Goal: Communication & Community: Answer question/provide support

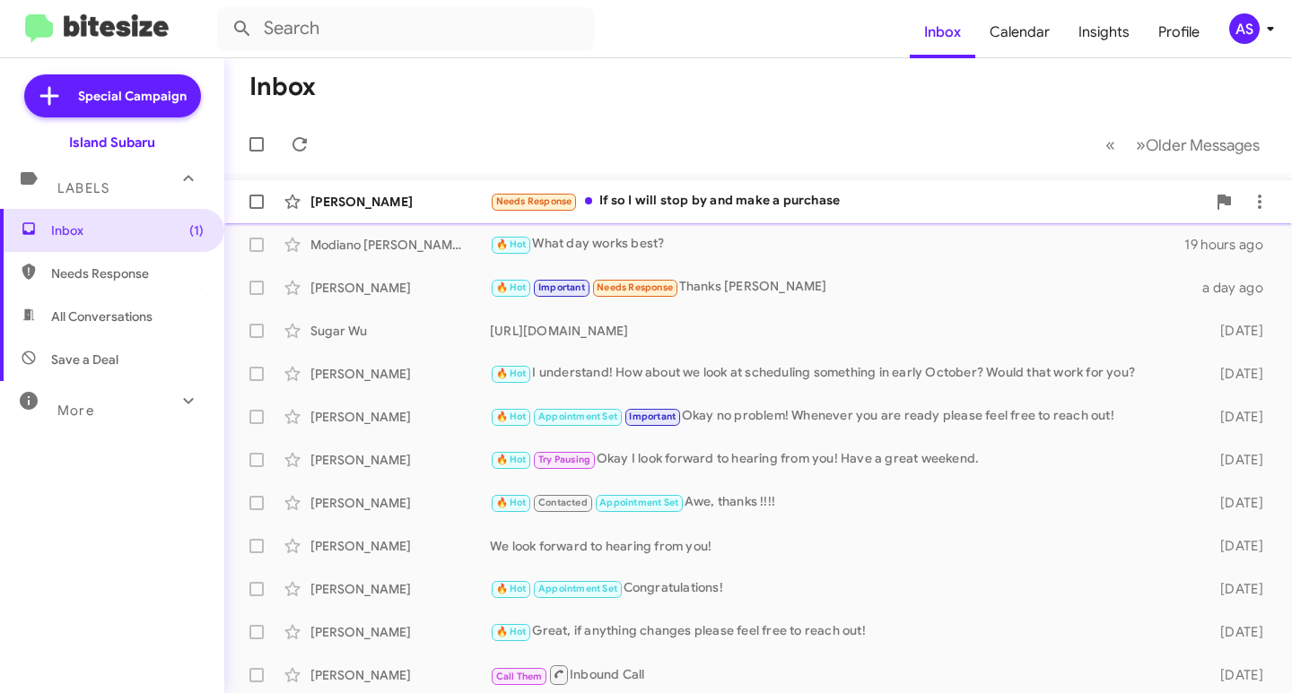
click at [802, 201] on div "Needs Response If so I will stop by and make a purchase" at bounding box center [848, 201] width 716 height 21
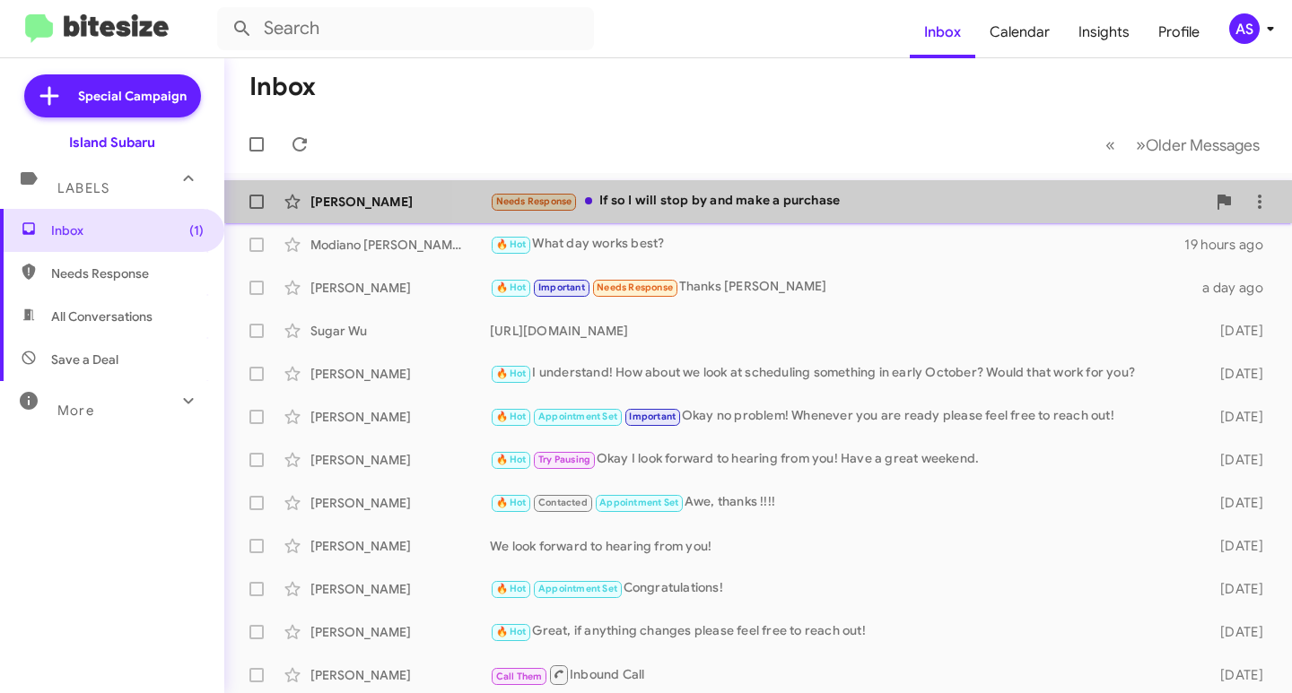
click at [828, 190] on div "[PERSON_NAME] Needs Response If so I will stop by and make a purchase a few sec…" at bounding box center [758, 202] width 1039 height 36
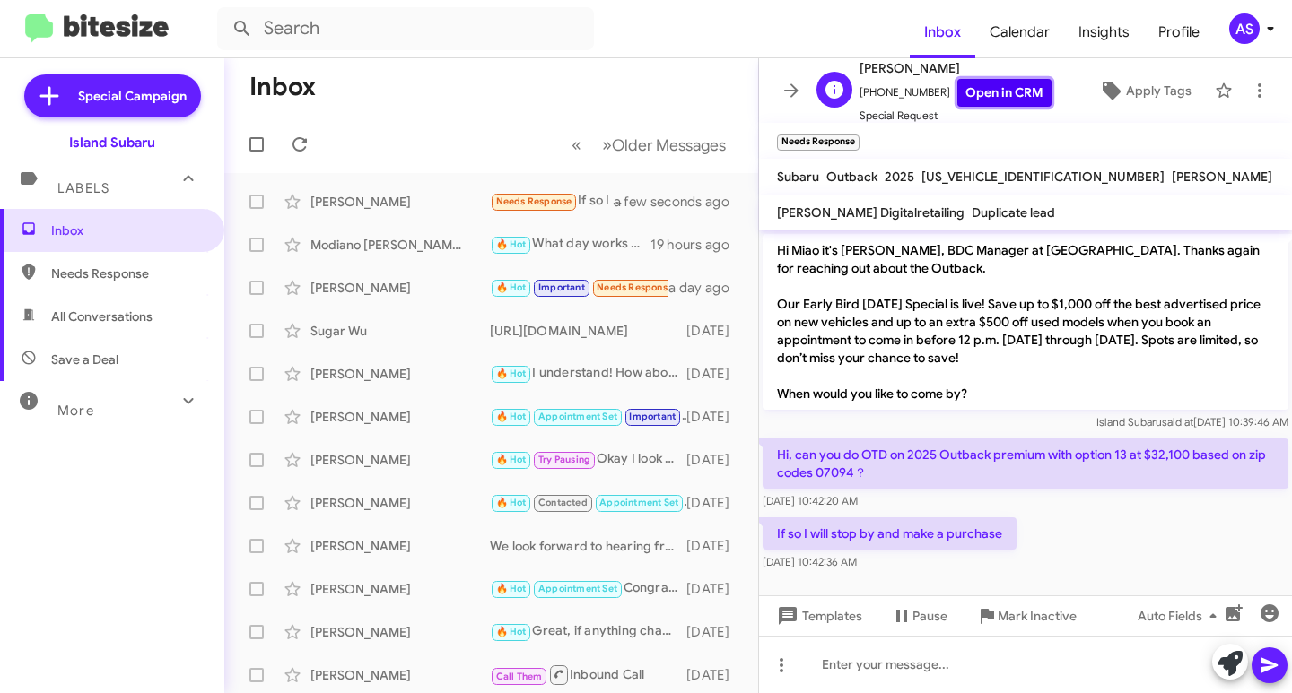
click at [987, 89] on link "Open in CRM" at bounding box center [1004, 93] width 94 height 28
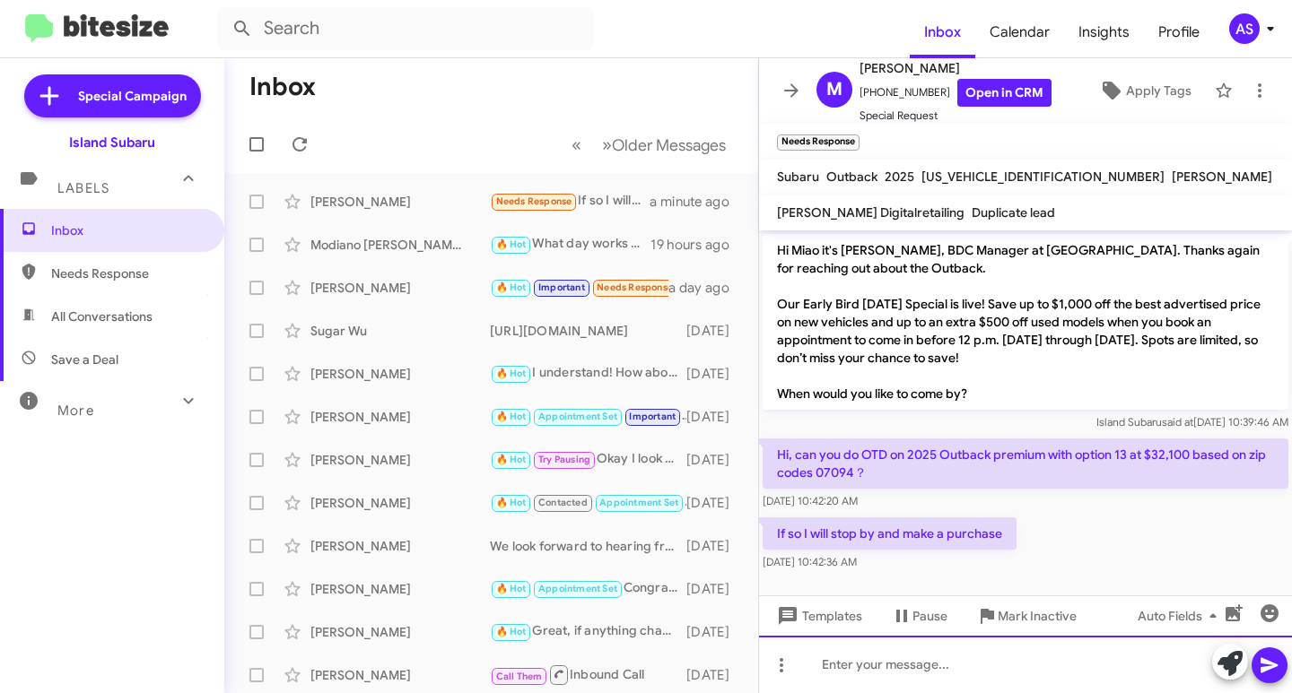
click at [913, 660] on div at bounding box center [1025, 664] width 533 height 57
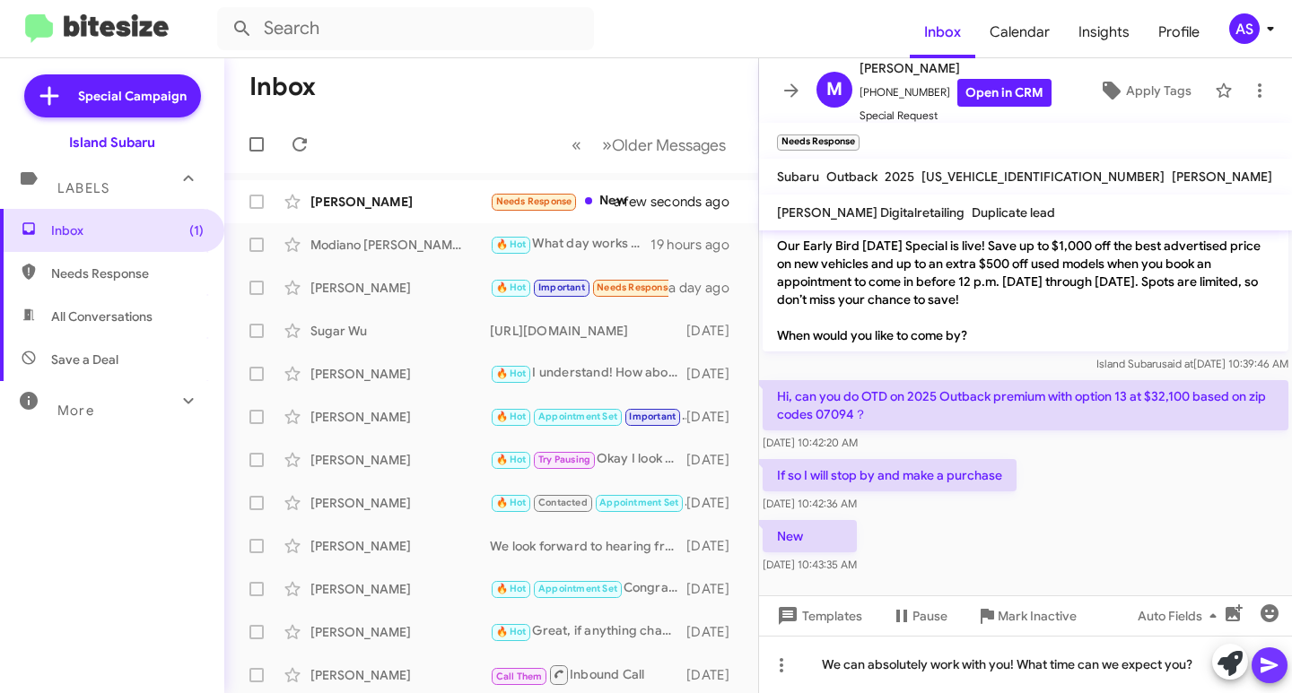
click at [1277, 667] on icon at bounding box center [1269, 666] width 22 height 22
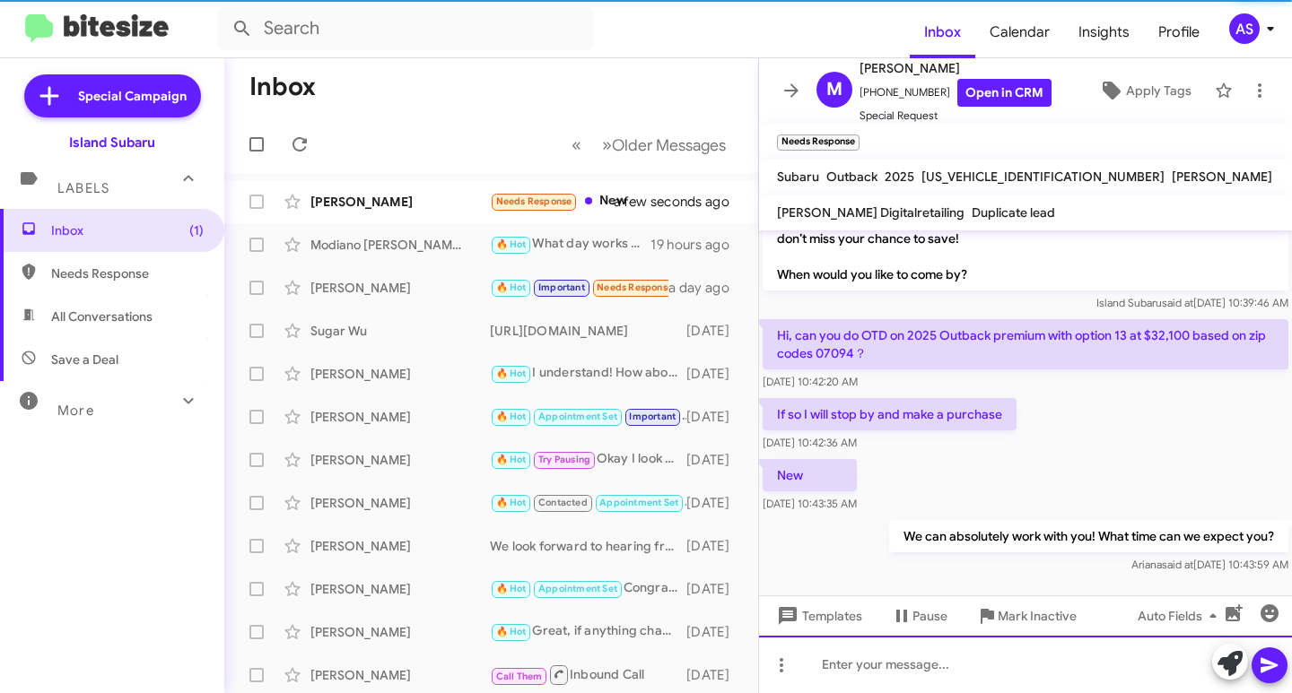
scroll to position [124, 0]
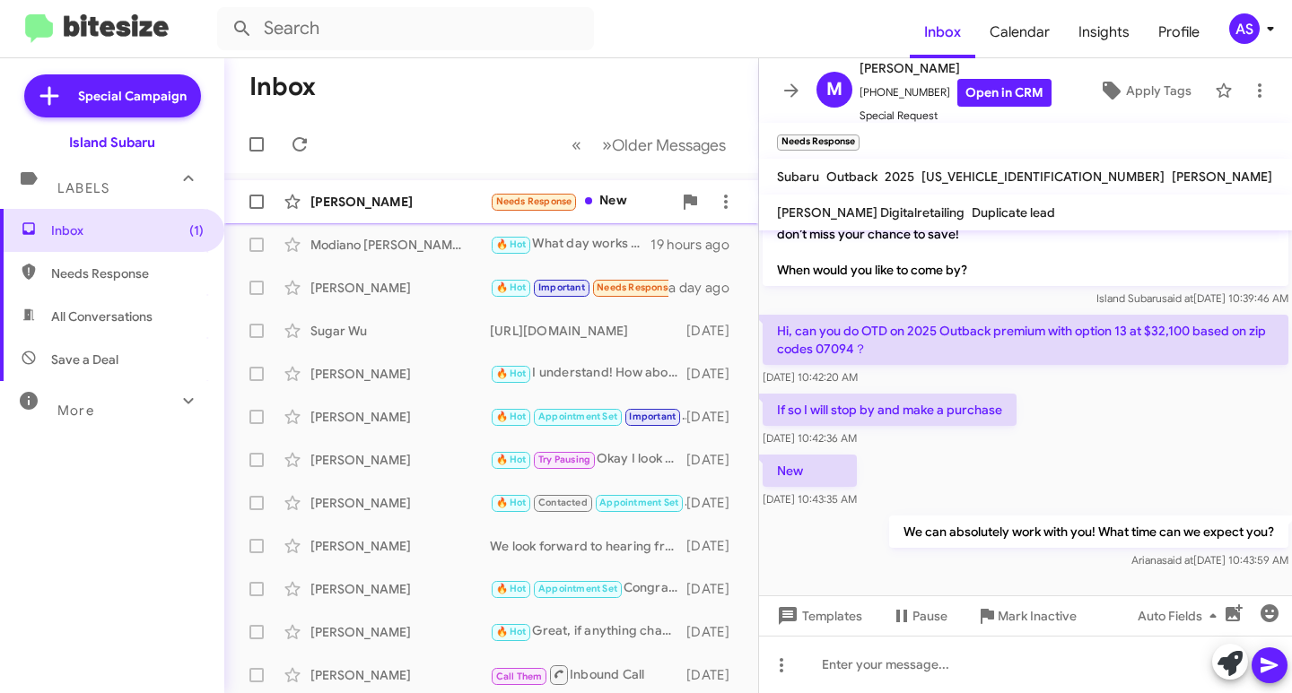
click at [410, 207] on div "[PERSON_NAME]" at bounding box center [399, 202] width 179 height 18
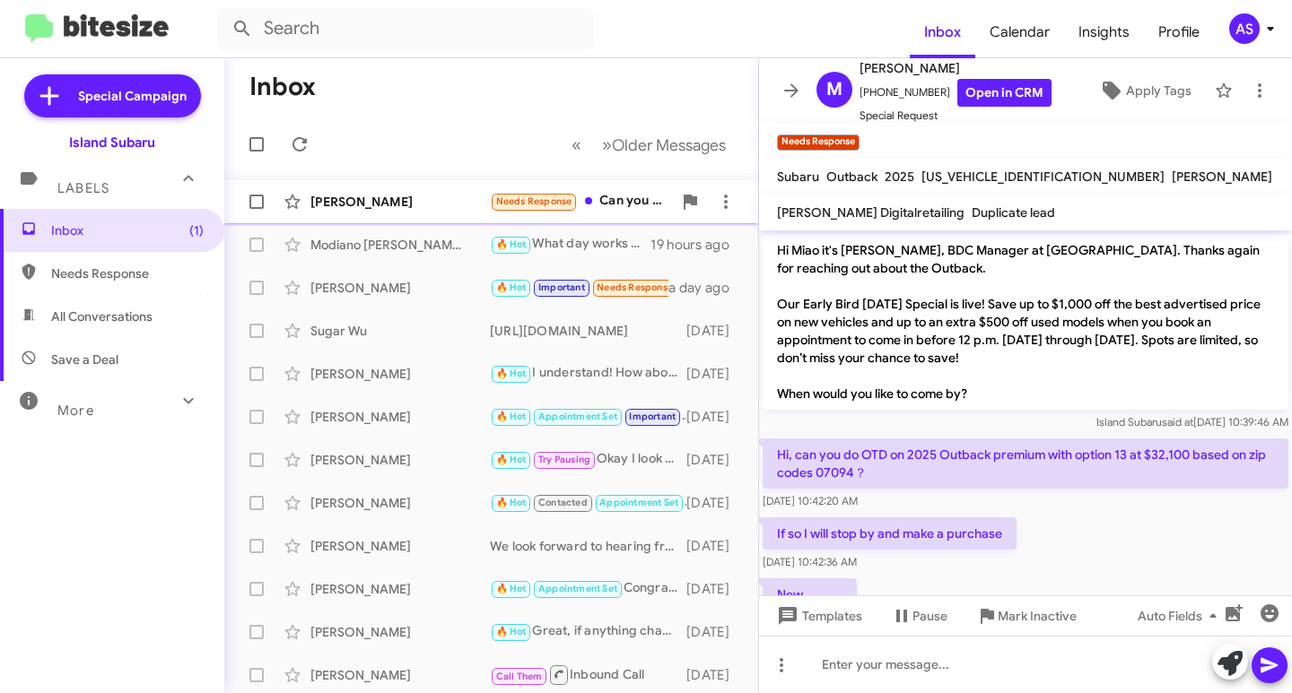
click at [394, 185] on div "[PERSON_NAME] Needs Response Can you confirm the OTD price? a few seconds ago" at bounding box center [491, 202] width 505 height 36
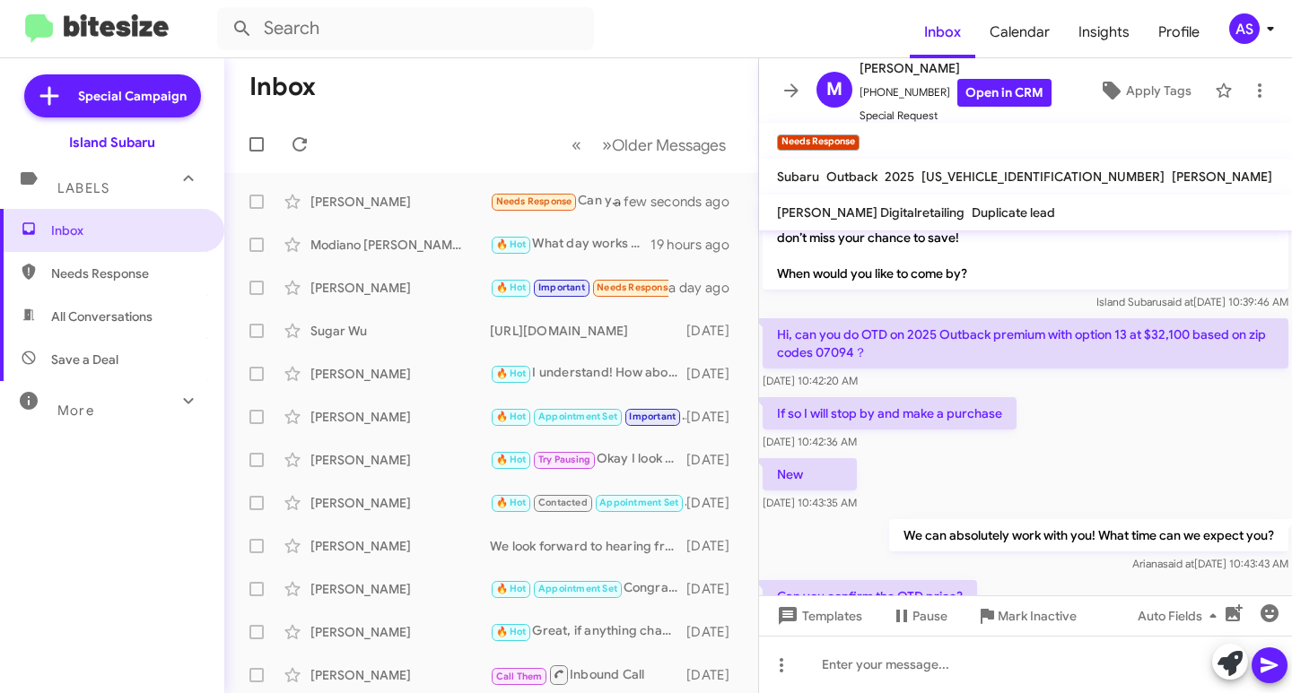
scroll to position [189, 0]
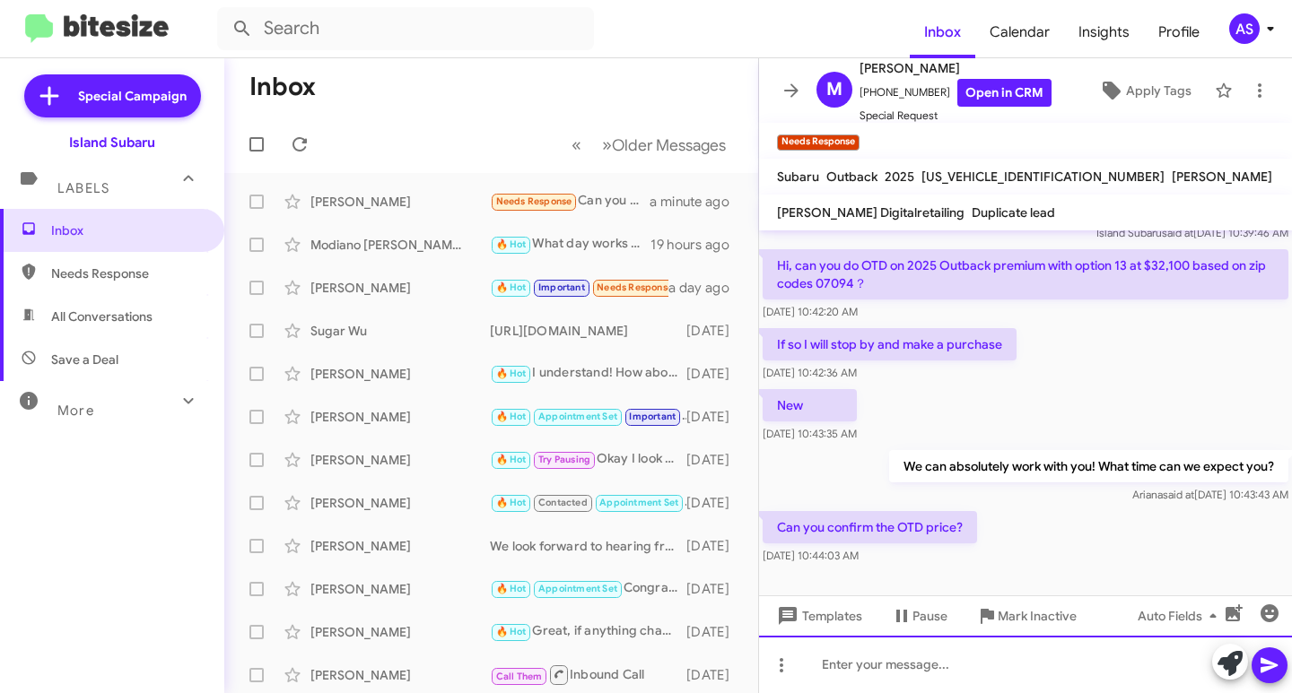
click at [899, 674] on div at bounding box center [1025, 664] width 533 height 57
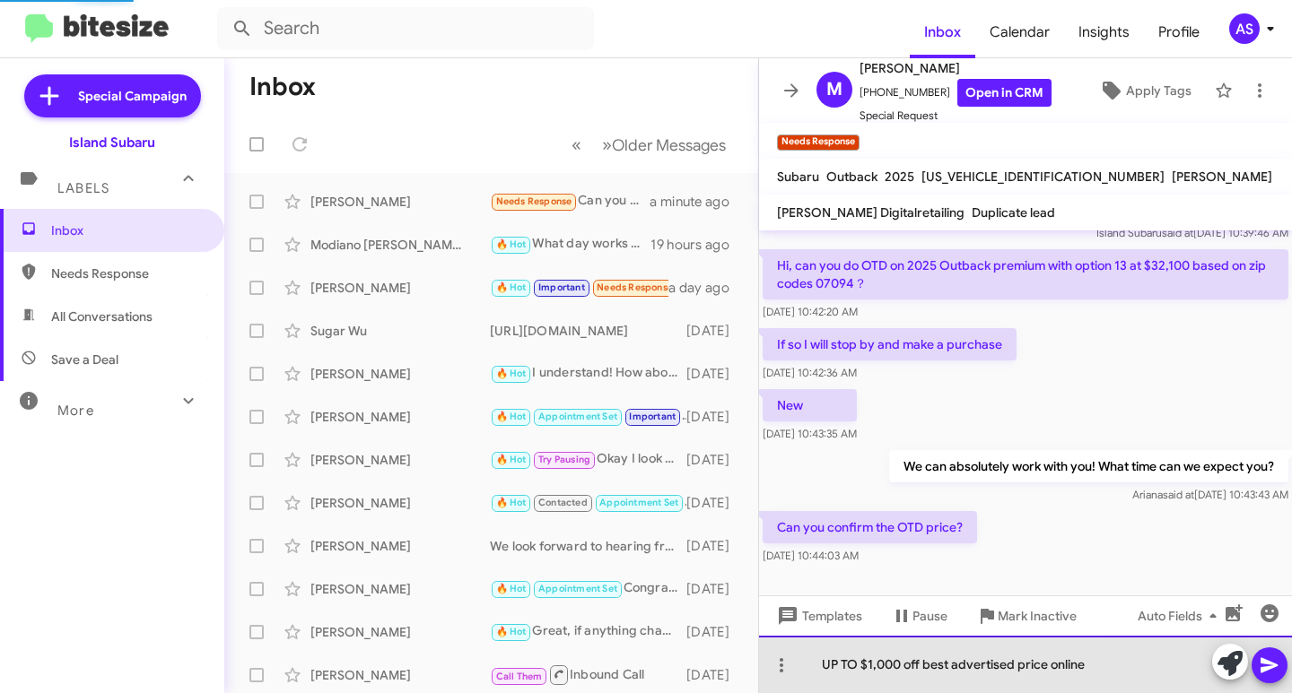
click at [857, 674] on div "UP TO $1,000 off best advertised price online" at bounding box center [1025, 664] width 533 height 57
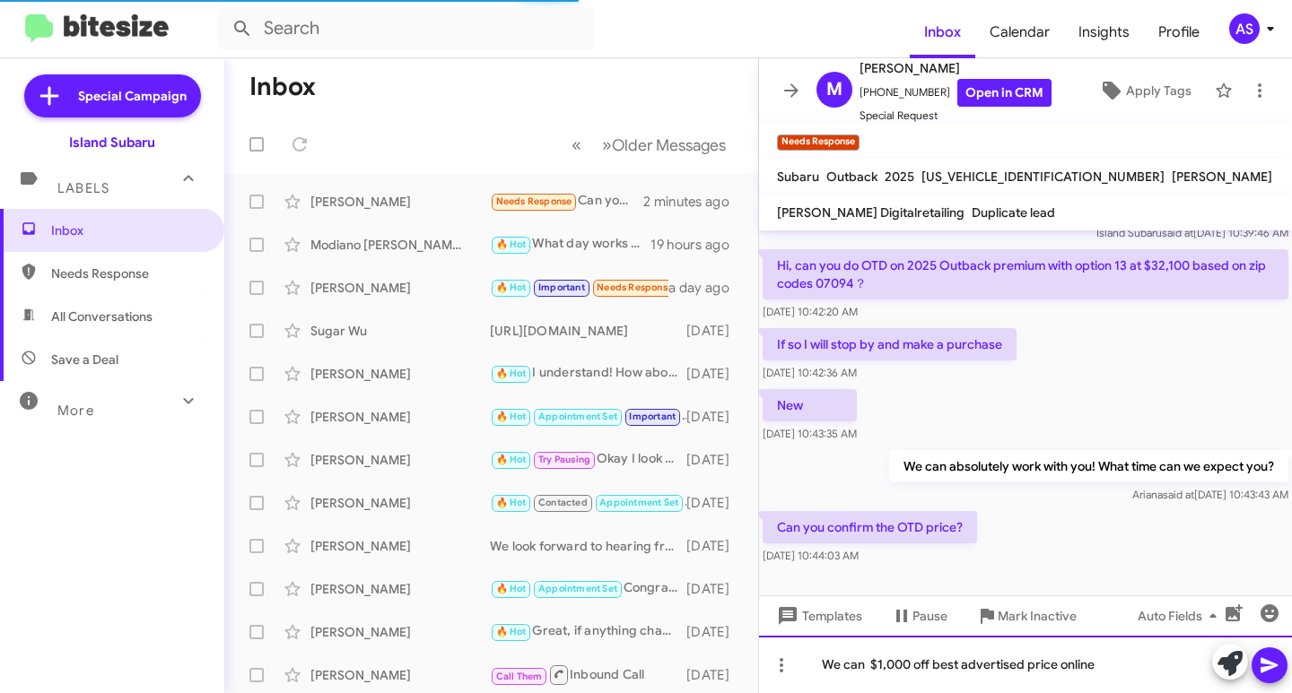
scroll to position [255, 0]
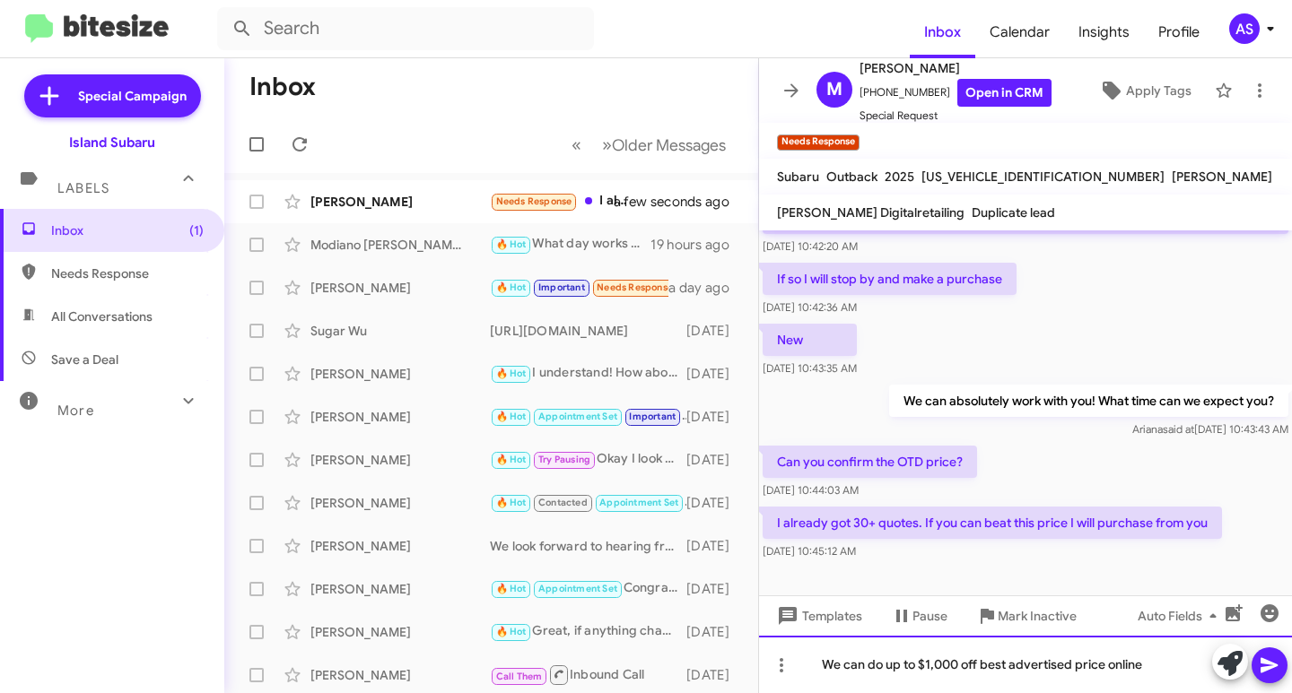
click at [1144, 668] on div "We can do up to $1,000 off best advertised price online" at bounding box center [1025, 664] width 533 height 57
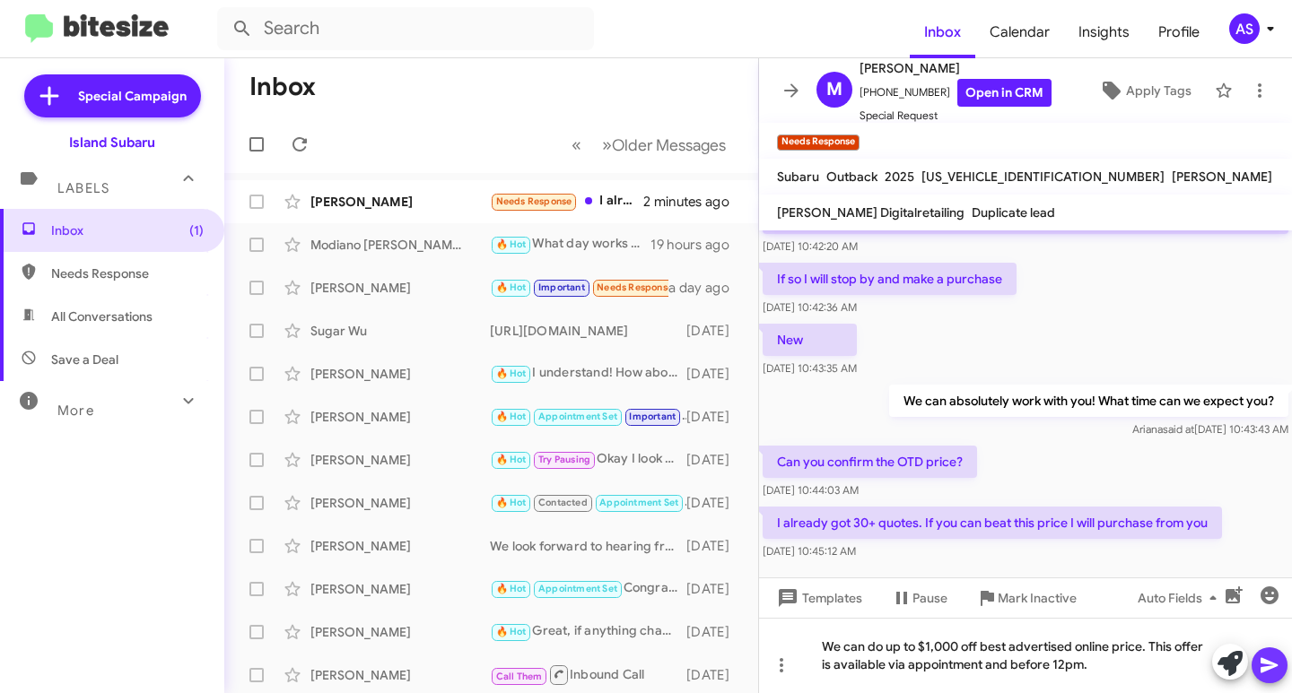
click at [1275, 657] on icon at bounding box center [1269, 666] width 22 height 22
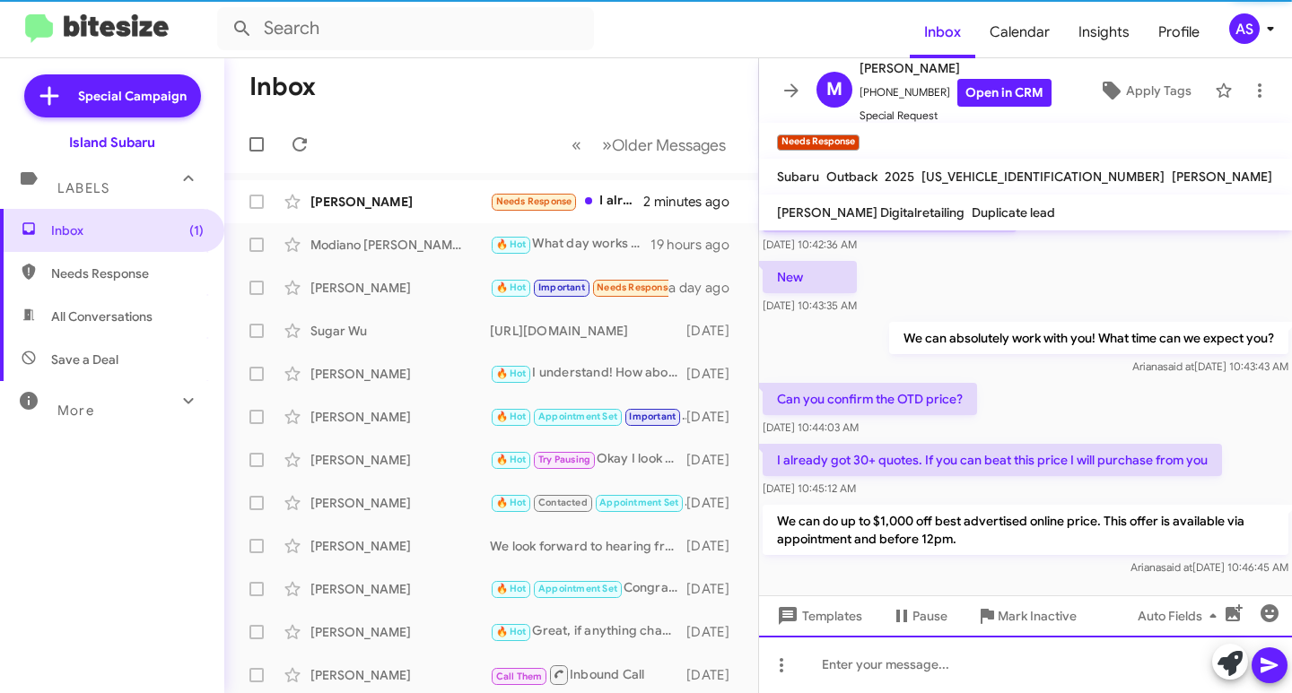
scroll to position [338, 0]
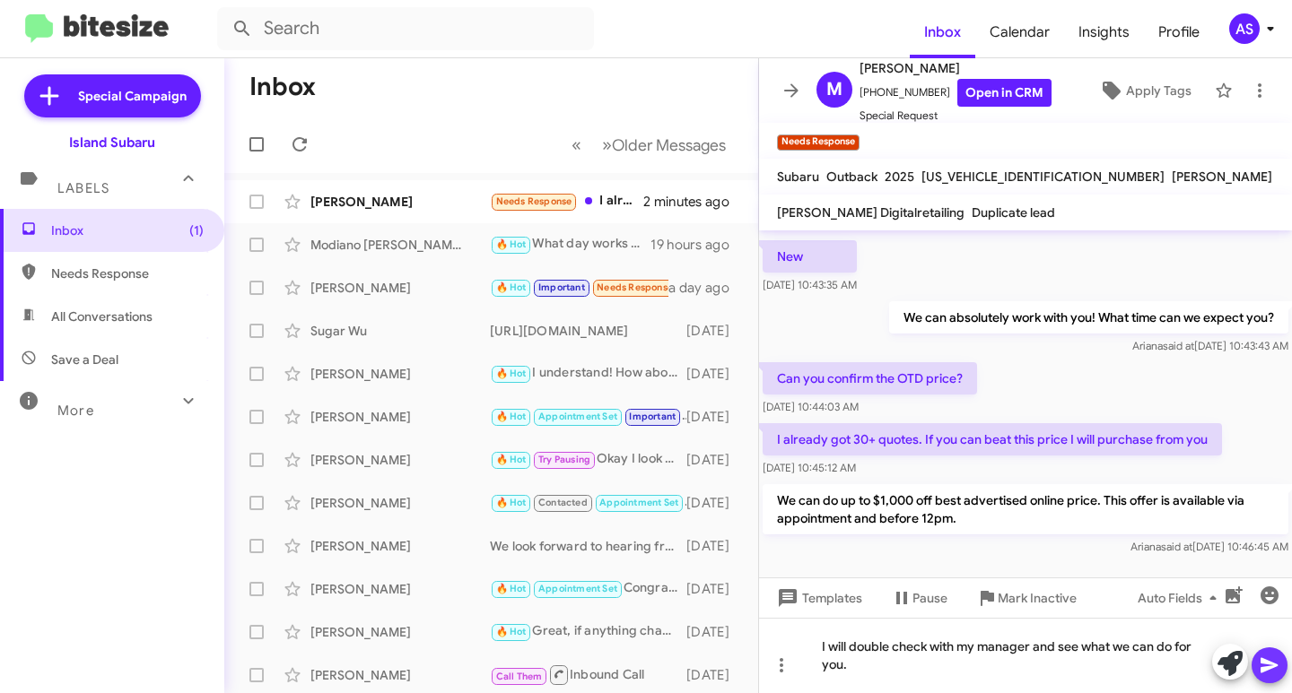
click at [1262, 655] on span at bounding box center [1269, 666] width 22 height 36
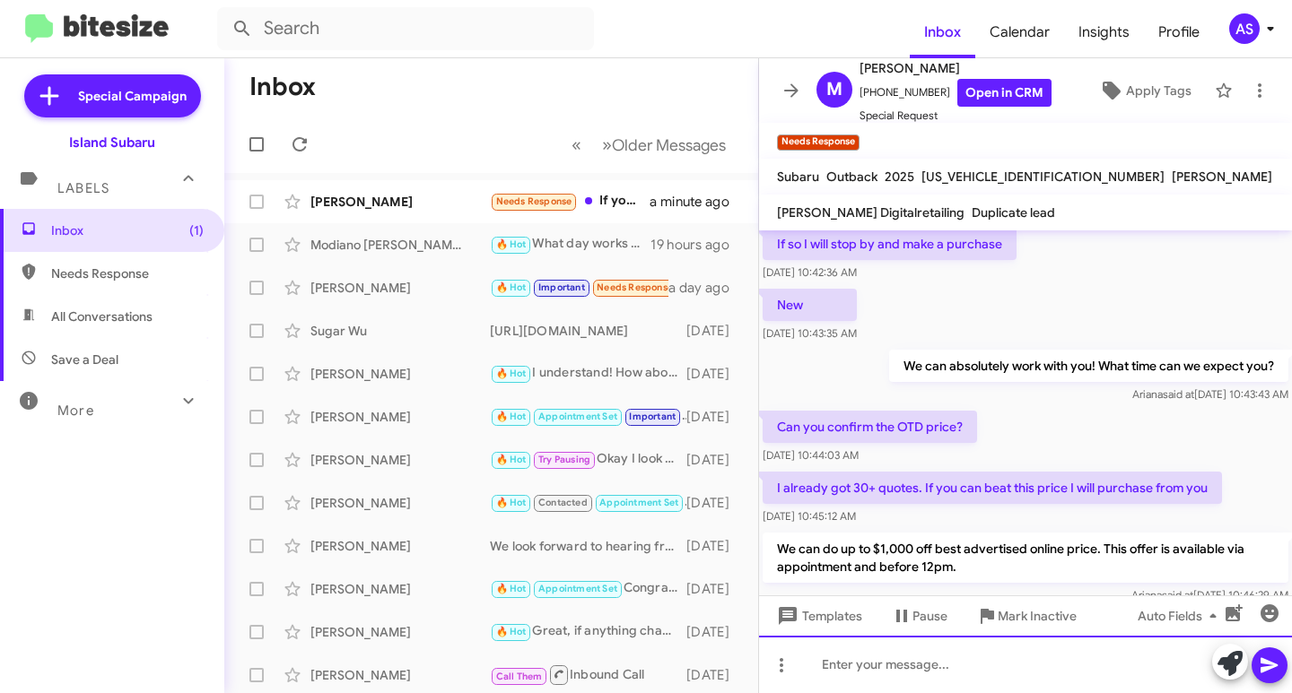
scroll to position [110, 0]
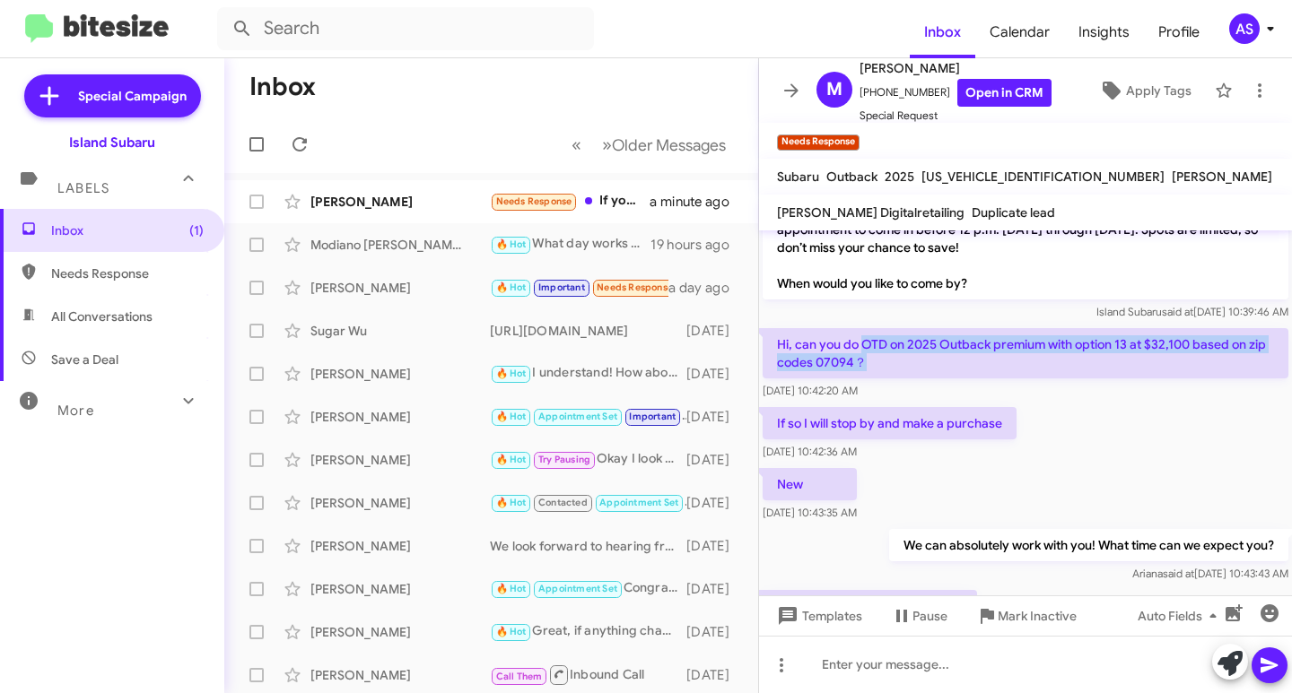
drag, startPoint x: 862, startPoint y: 344, endPoint x: 889, endPoint y: 360, distance: 31.4
click at [889, 360] on p "Hi, can you do OTD on 2025 Outback premium with option 13 at $32,100 based on z…" at bounding box center [1025, 353] width 526 height 50
copy p "OTD on 2025 Outback premium with option 13 at $32,100 based on zip codes 07094？"
click at [874, 370] on p "Hi, can you do OTD on 2025 Outback premium with option 13 at $32,100 based on z…" at bounding box center [1025, 353] width 526 height 50
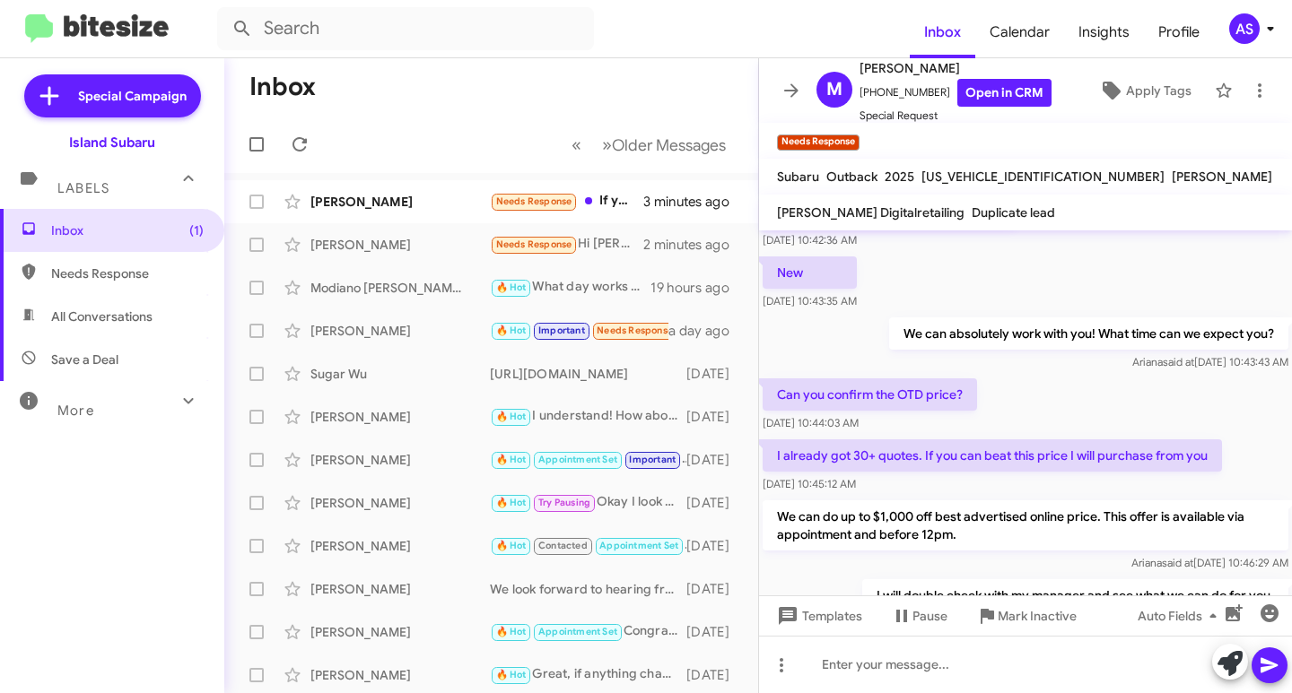
scroll to position [469, 0]
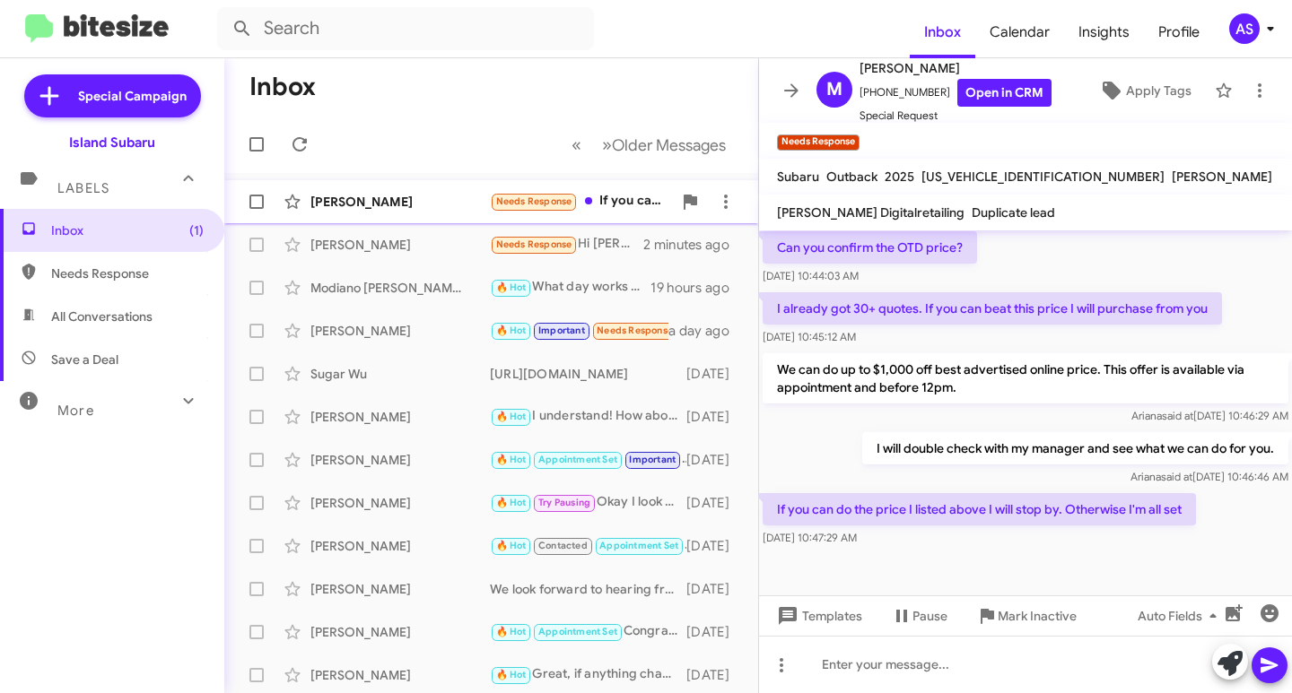
click at [406, 199] on div "[PERSON_NAME]" at bounding box center [399, 202] width 179 height 18
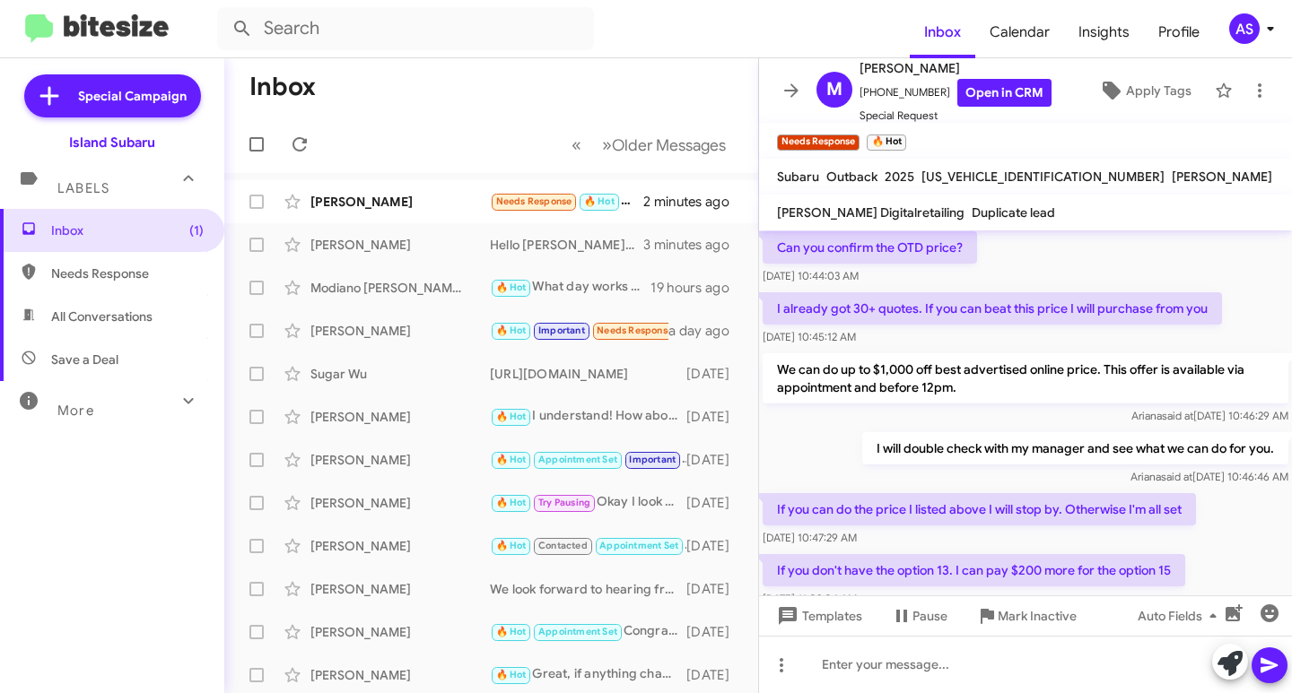
scroll to position [600, 0]
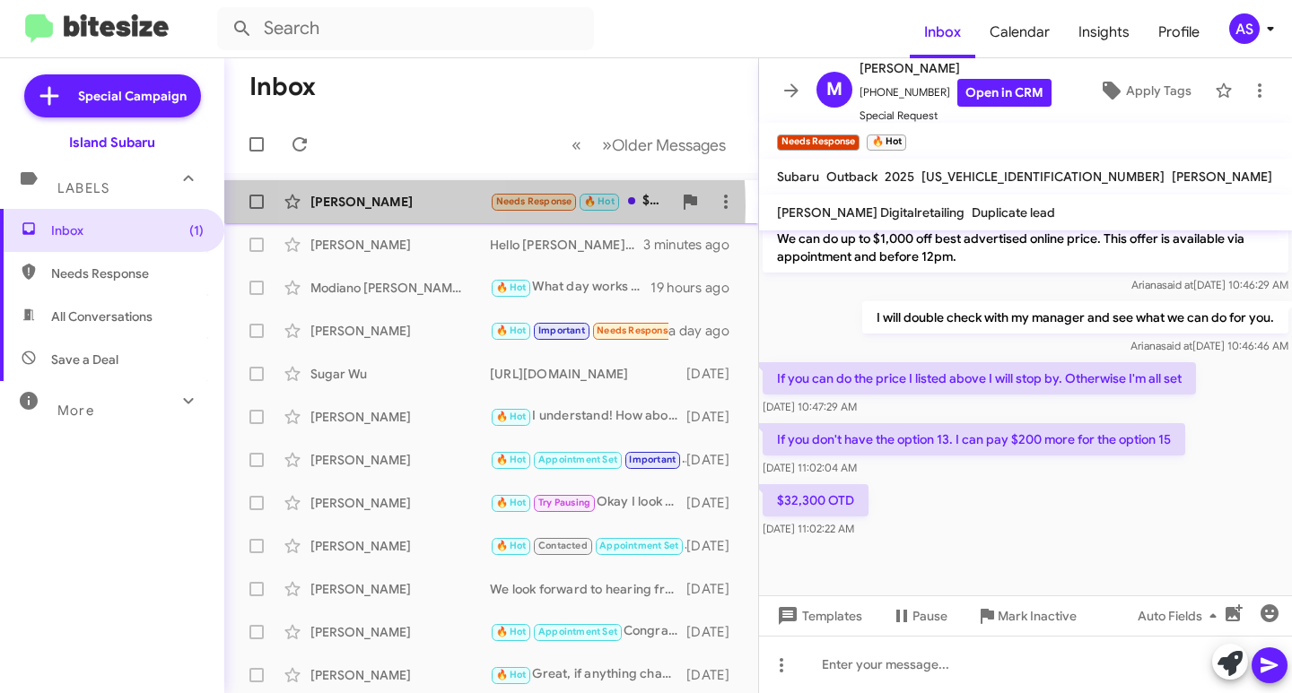
click at [397, 206] on div "[PERSON_NAME]" at bounding box center [399, 202] width 179 height 18
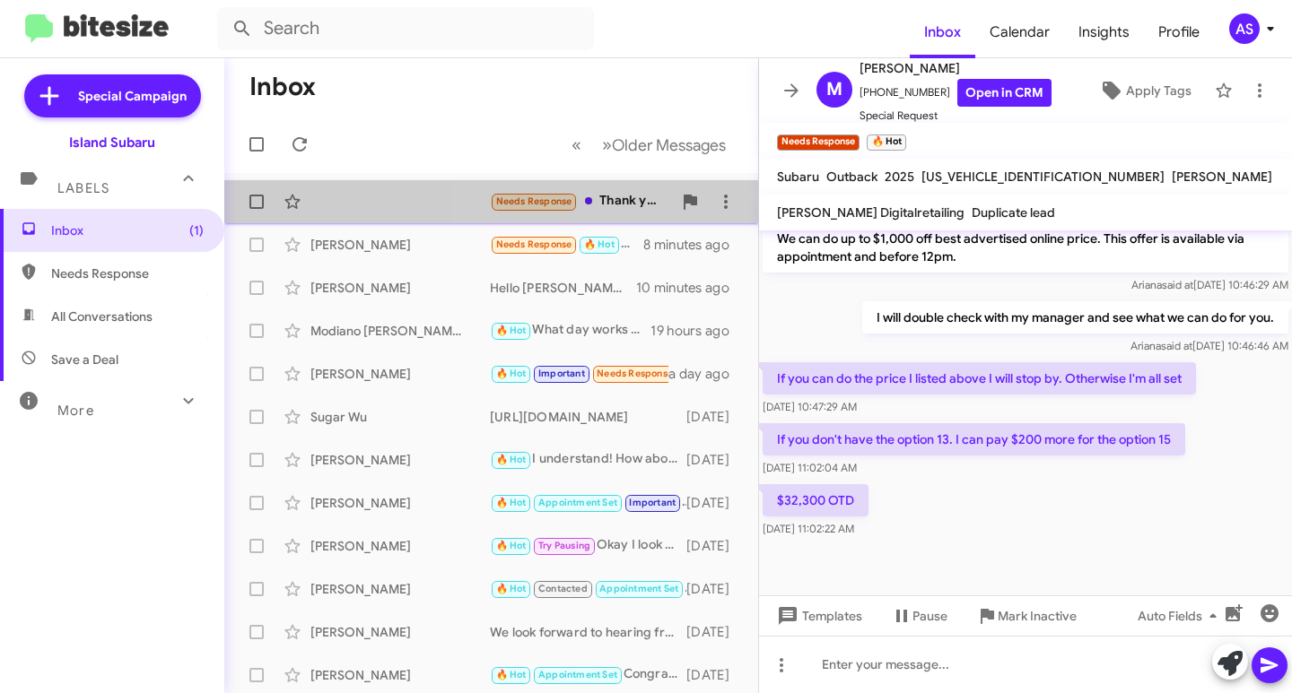
click at [628, 204] on div "Needs Response Thank you [PERSON_NAME] I'll let everybody on my Instagram page …" at bounding box center [581, 201] width 182 height 21
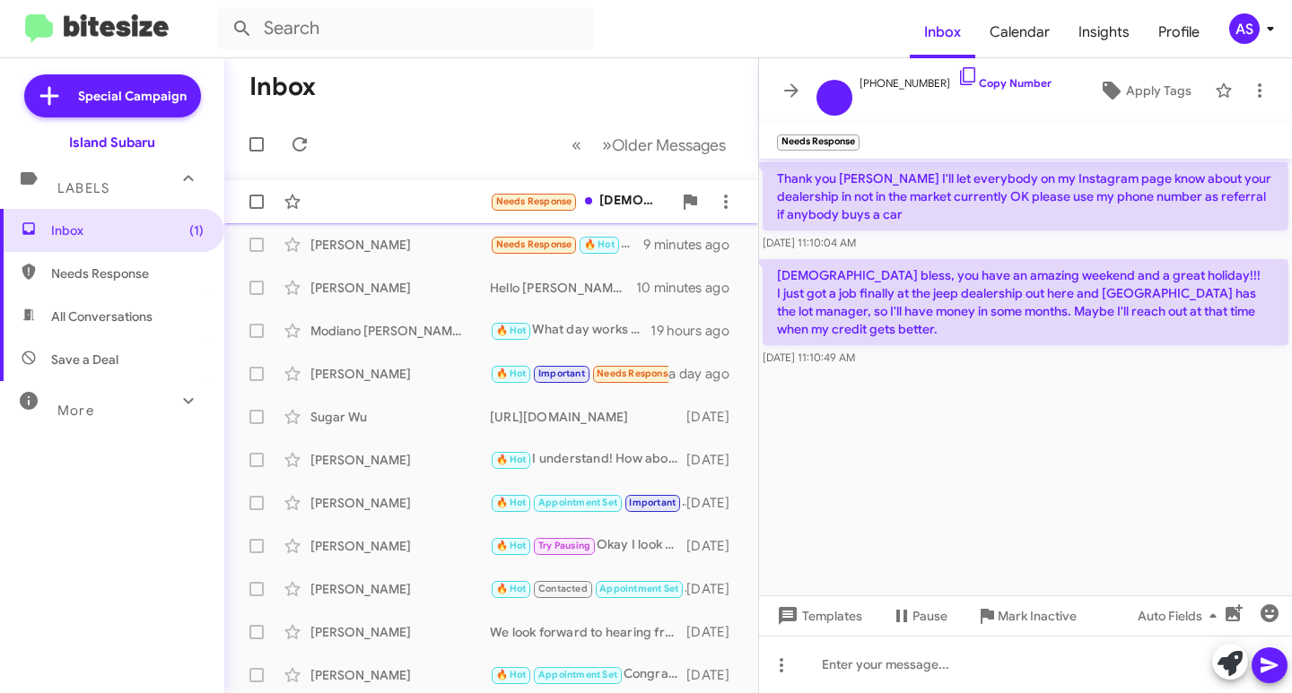
click at [387, 195] on div "Needs Response [DEMOGRAPHIC_DATA] bless, you have an amazing weekend and a grea…" at bounding box center [491, 202] width 505 height 36
